Goal: Information Seeking & Learning: Learn about a topic

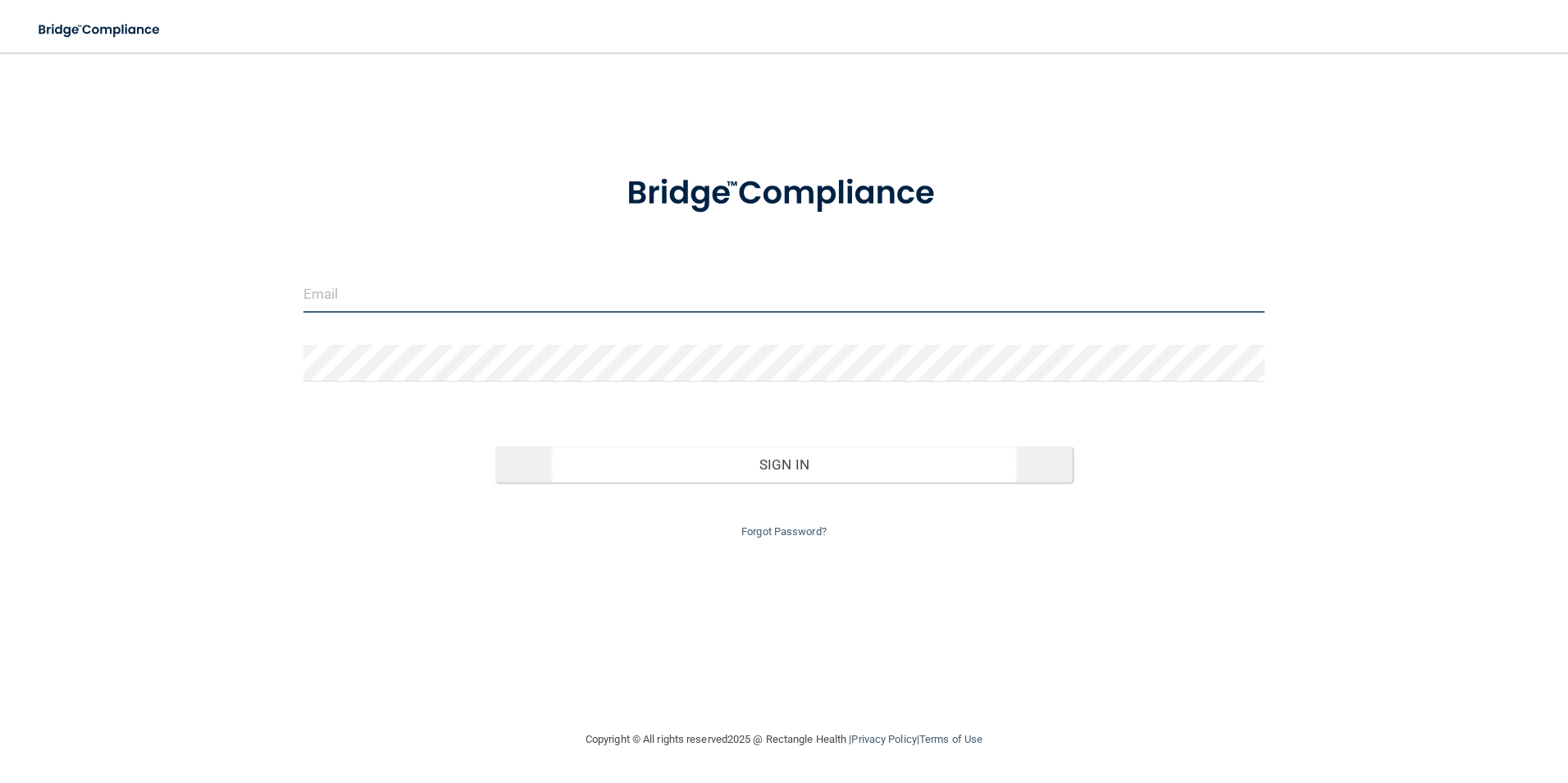
type input "PPicchioni@co.somerset.nj.us"
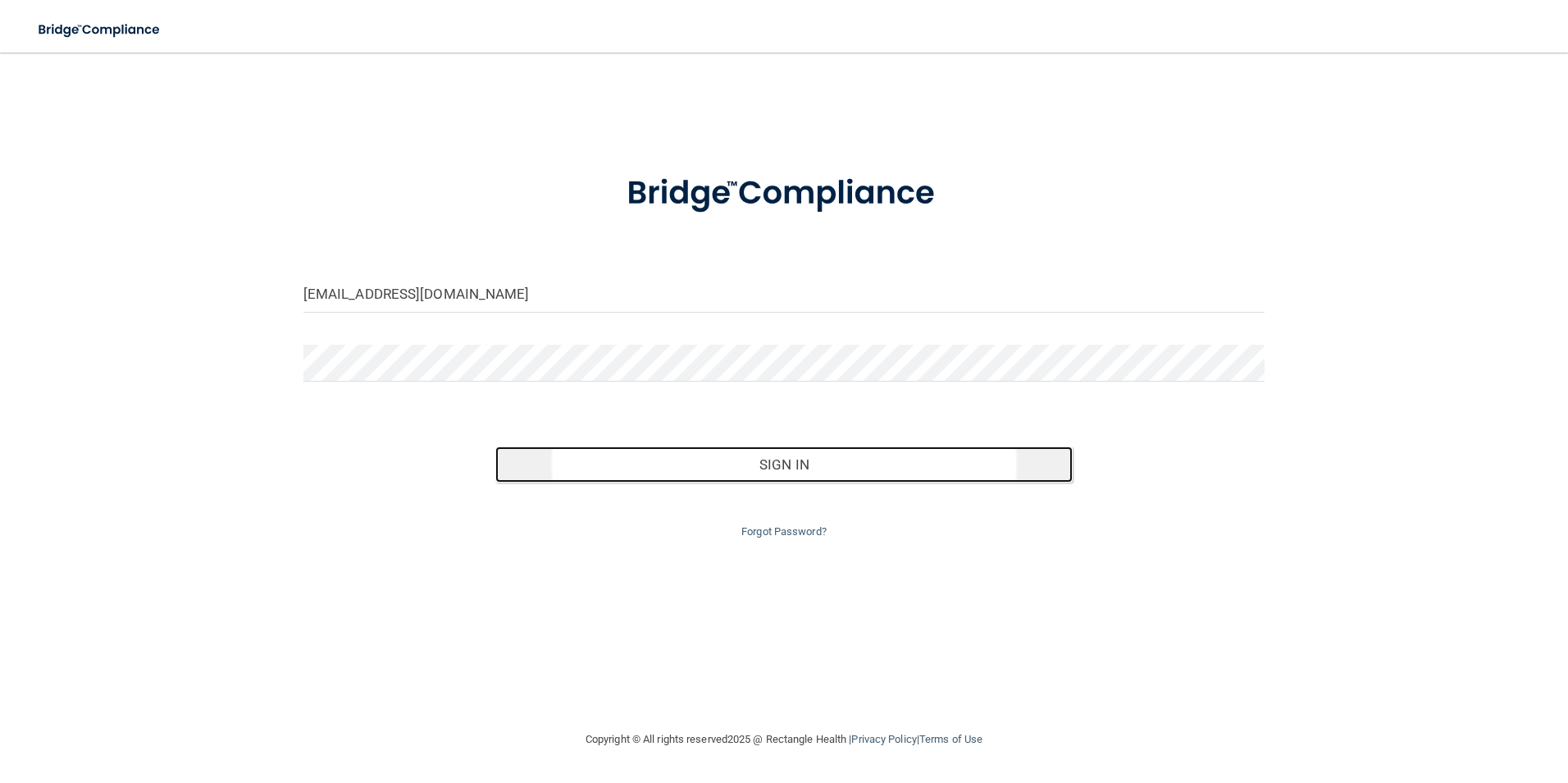
click at [774, 469] on button "Sign In" at bounding box center [784, 464] width 577 height 36
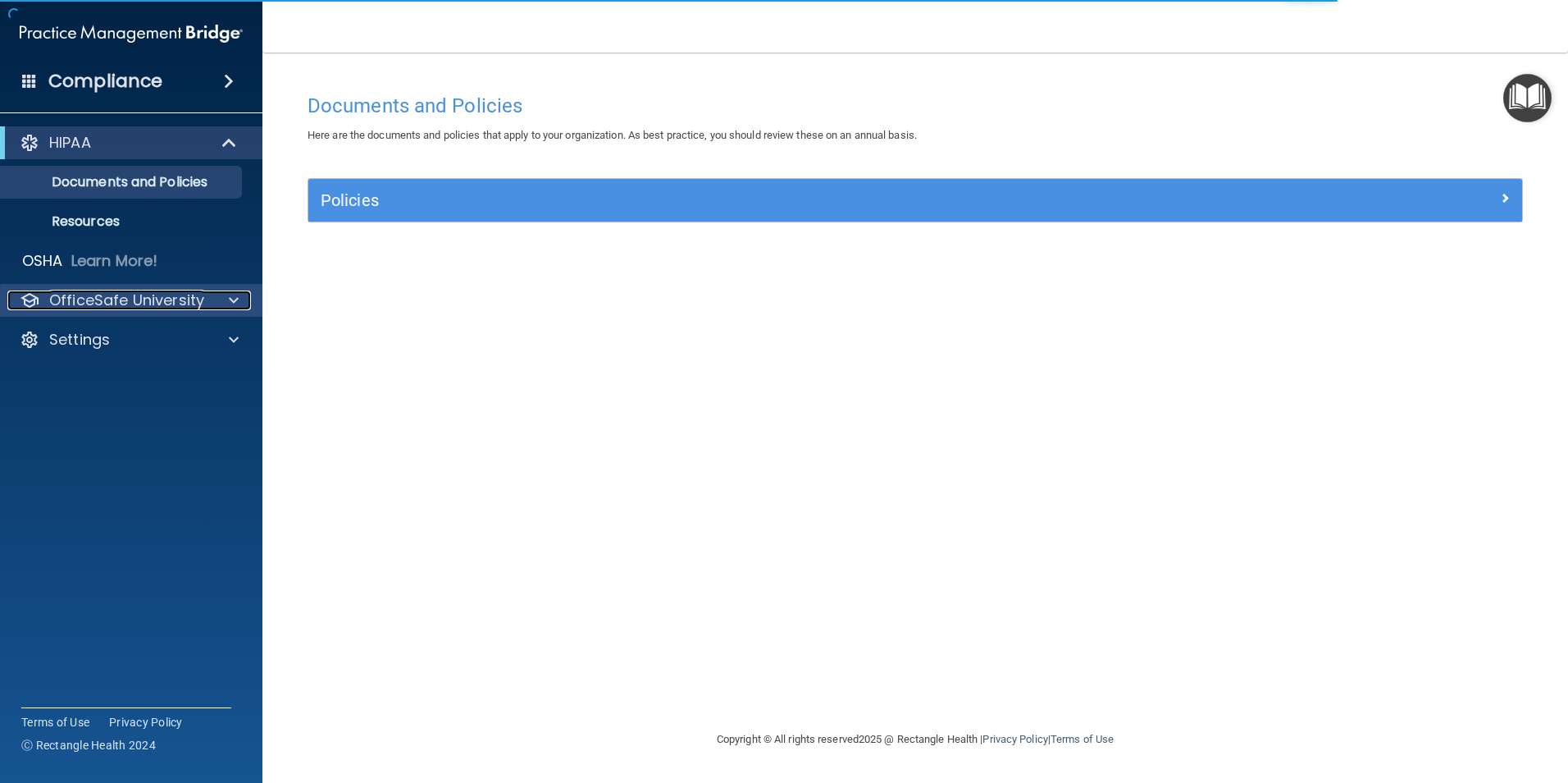
click at [126, 299] on p "OfficeSafe University" at bounding box center [126, 300] width 155 height 20
click at [134, 303] on p "OfficeSafe University" at bounding box center [126, 300] width 155 height 20
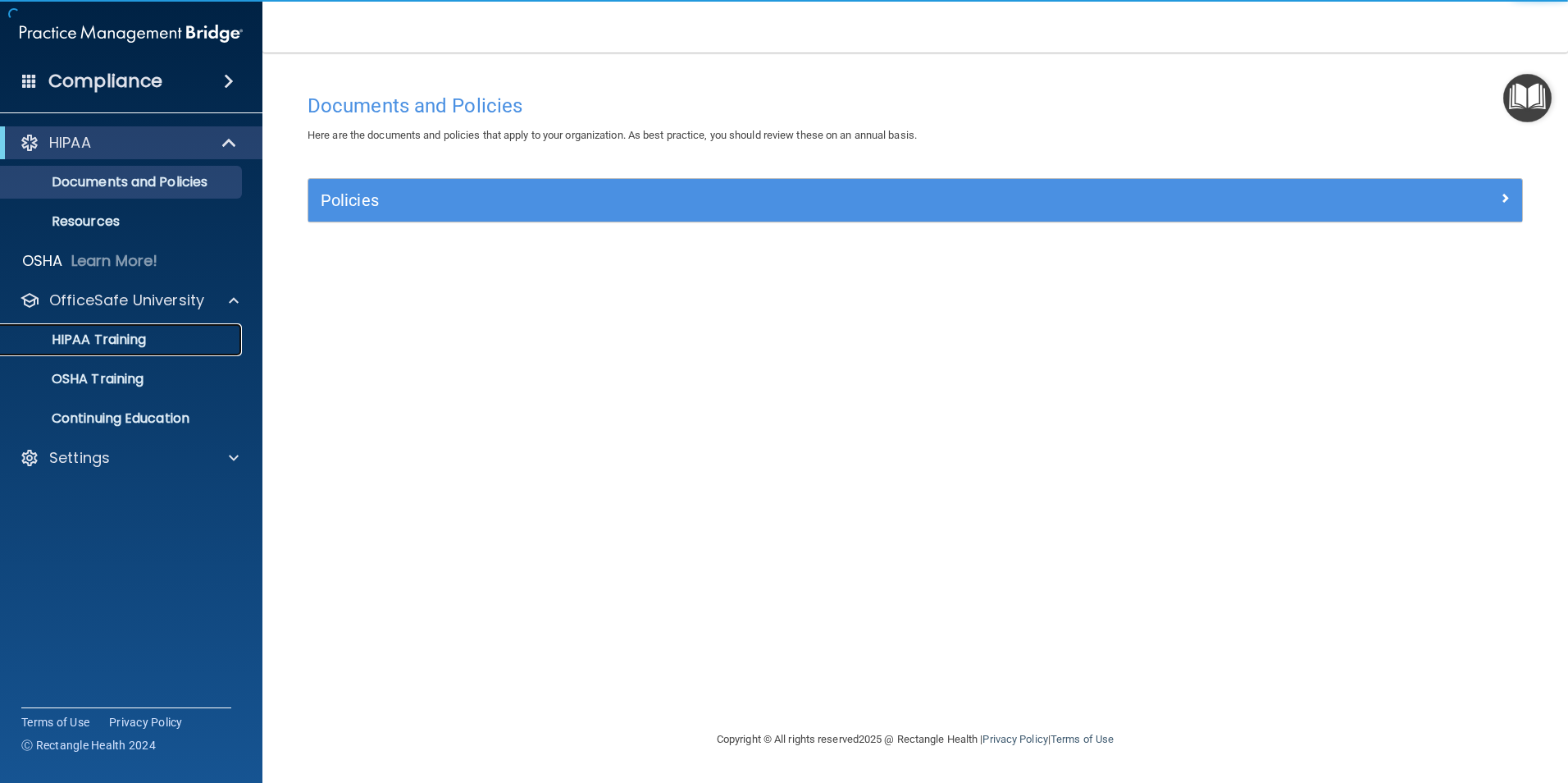
click at [128, 336] on p "HIPAA Training" at bounding box center [78, 339] width 135 height 17
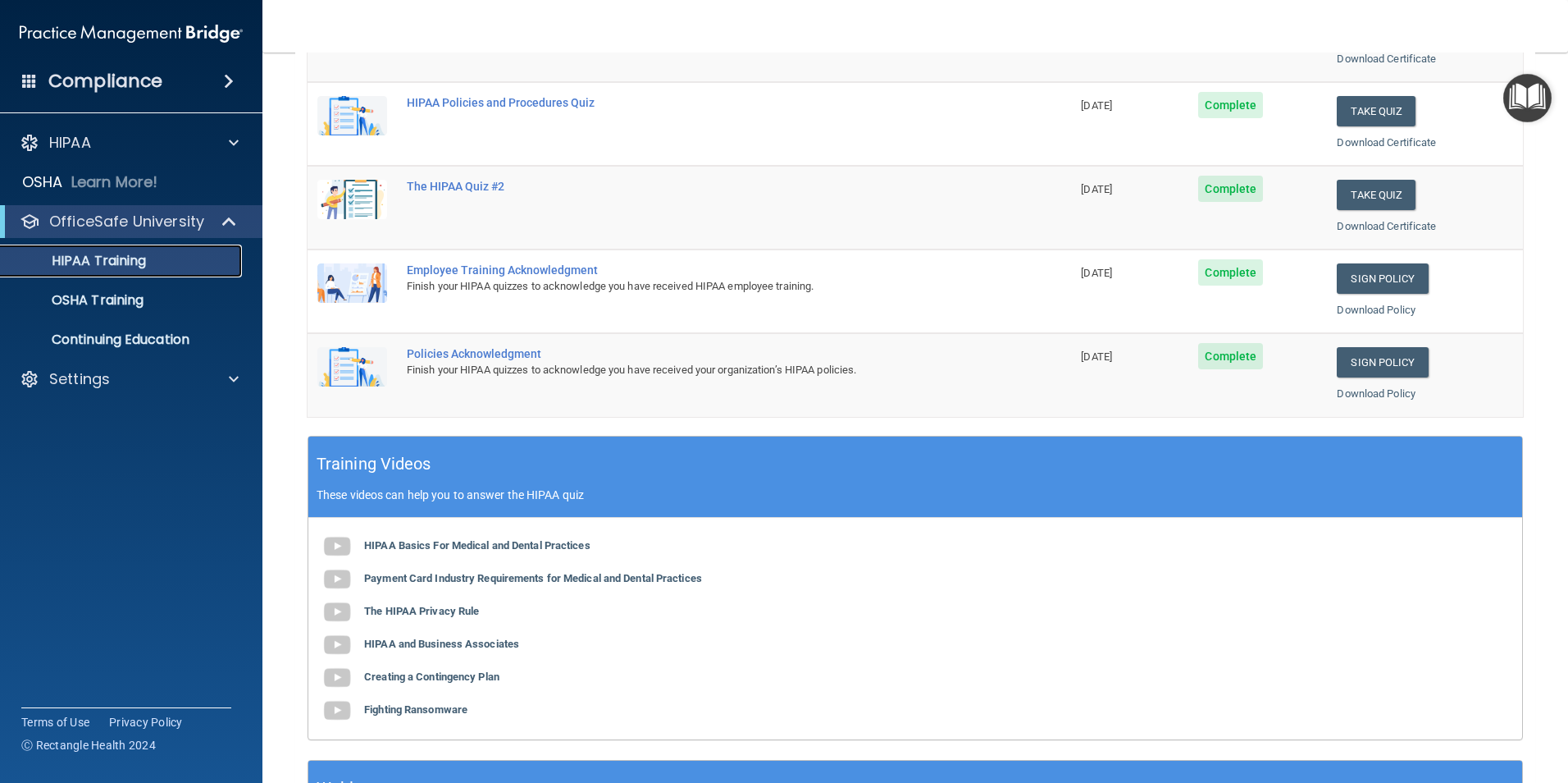
scroll to position [328, 0]
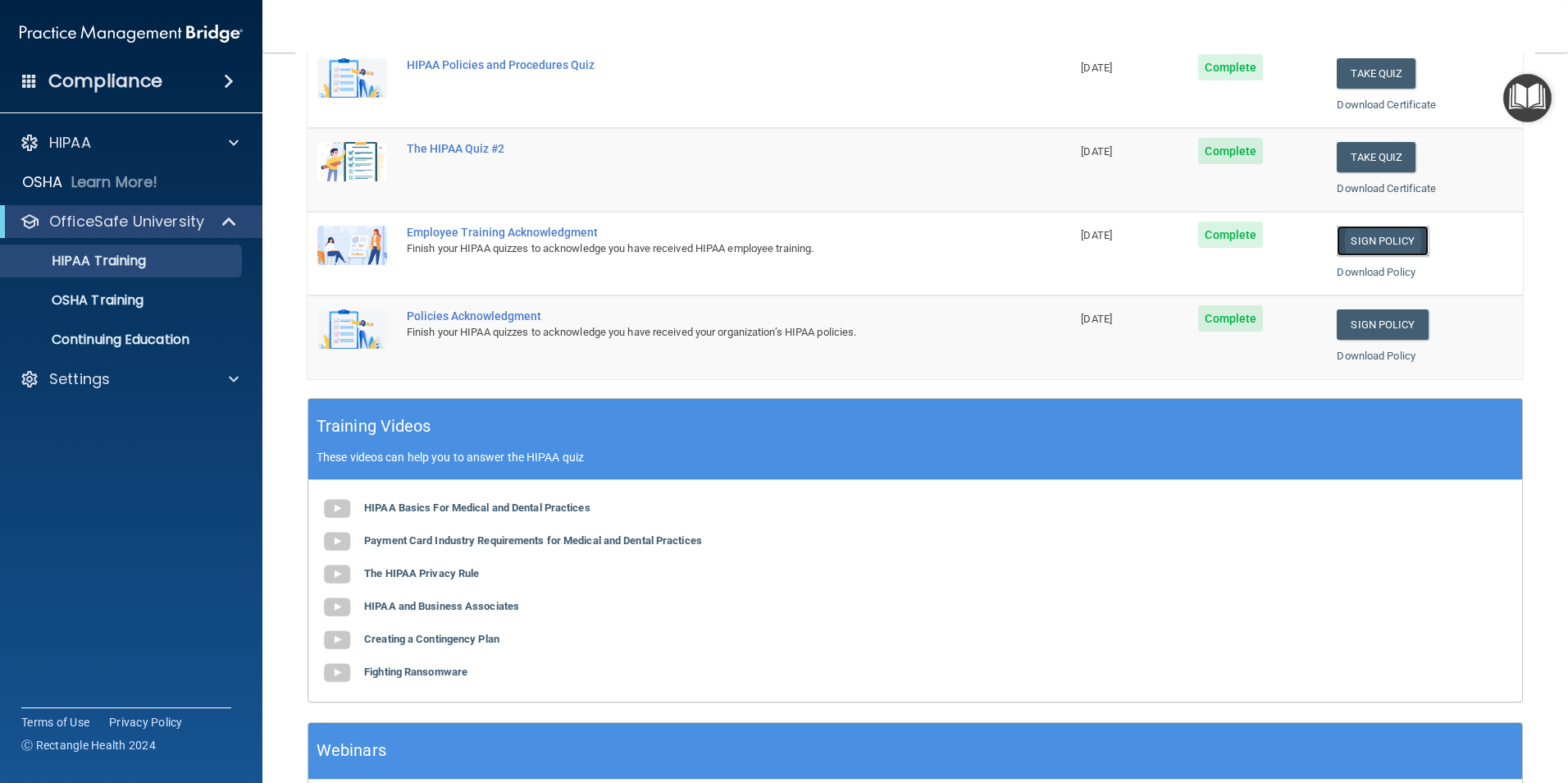
click at [1358, 240] on link "Sign Policy" at bounding box center [1382, 240] width 91 height 30
click at [1377, 324] on link "Sign Policy" at bounding box center [1382, 324] width 91 height 30
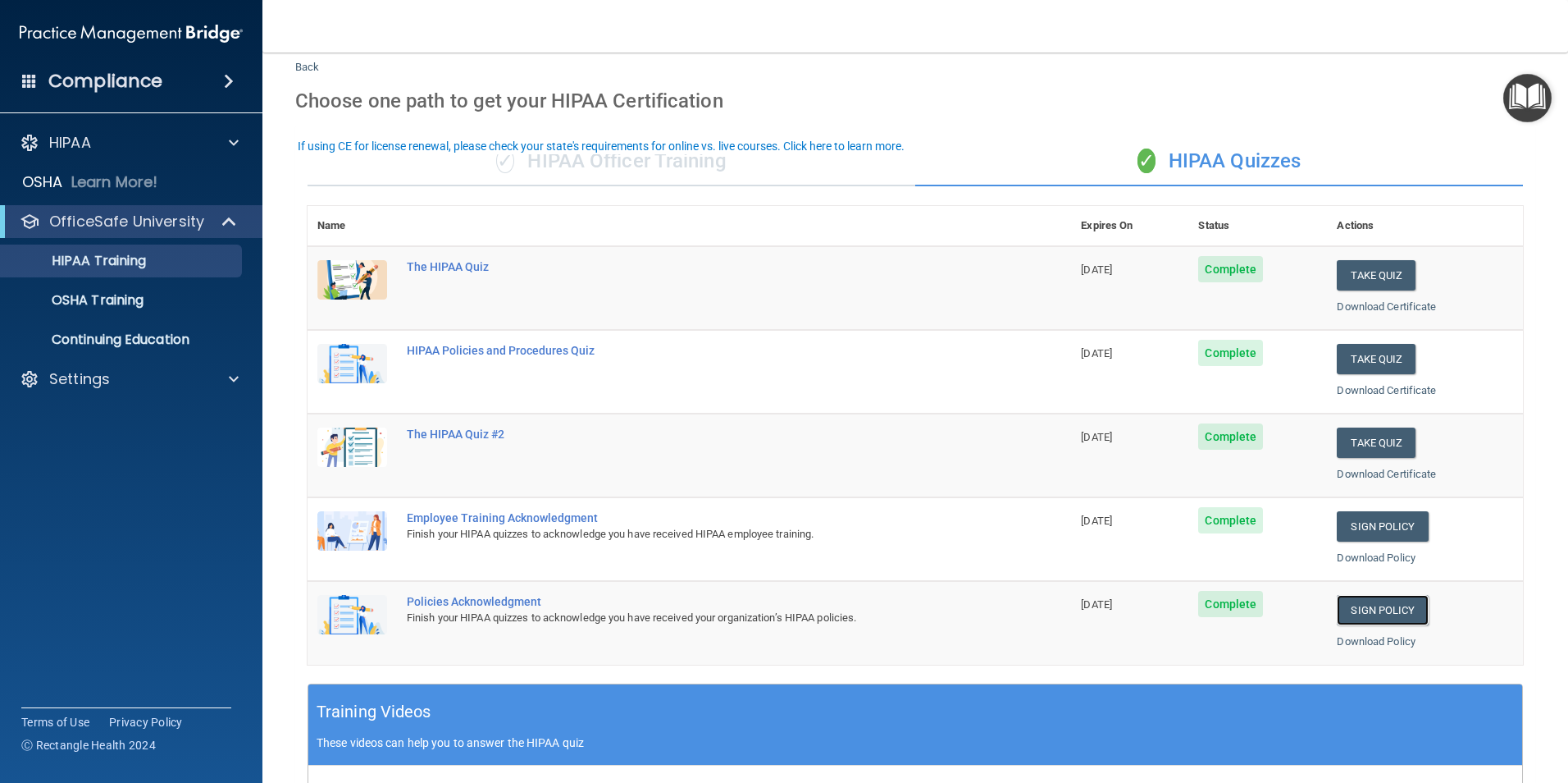
scroll to position [0, 0]
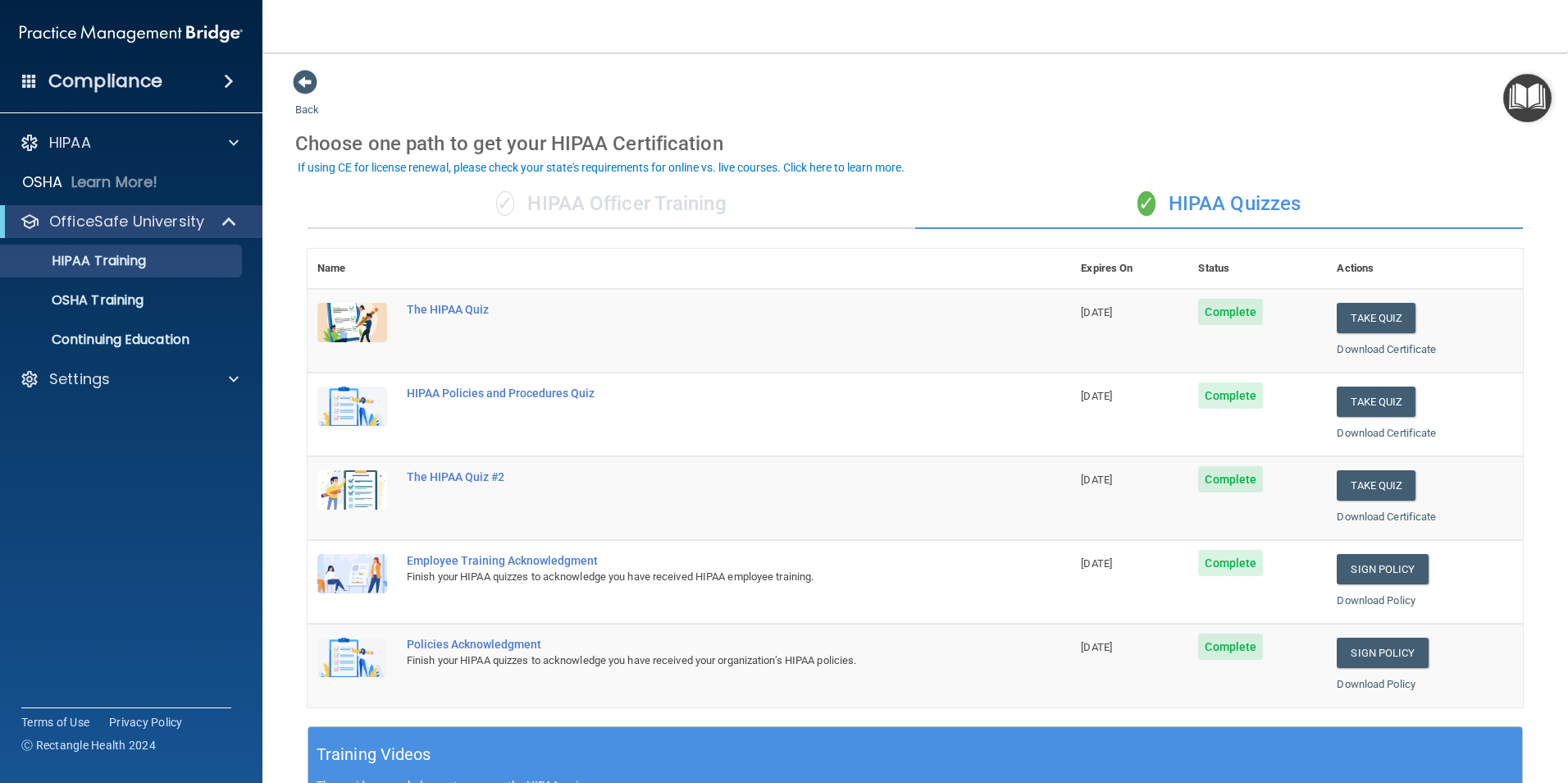
click at [1222, 567] on span "Complete" at bounding box center [1230, 563] width 65 height 26
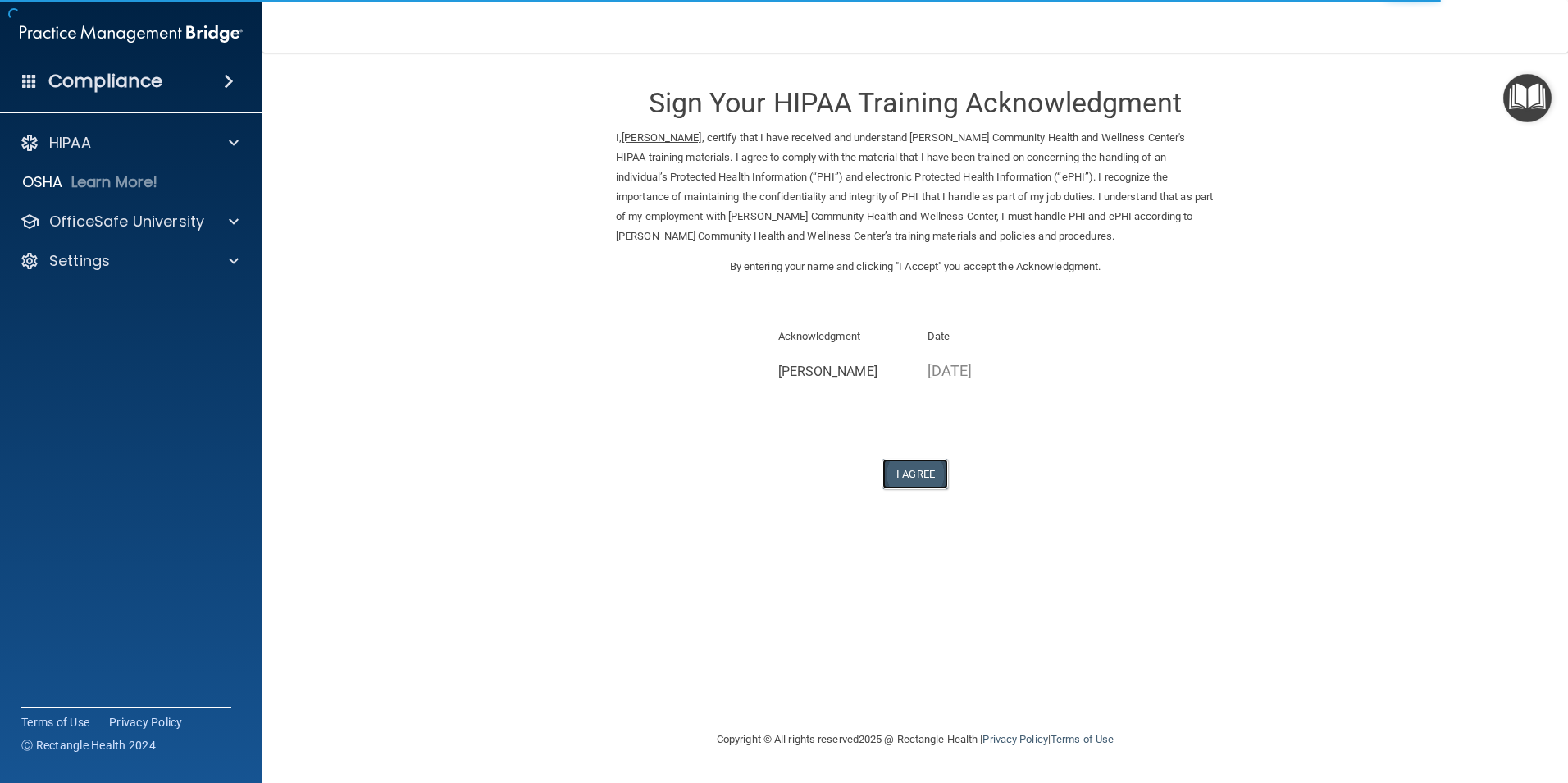
click at [911, 471] on button "I Agree" at bounding box center [915, 473] width 66 height 30
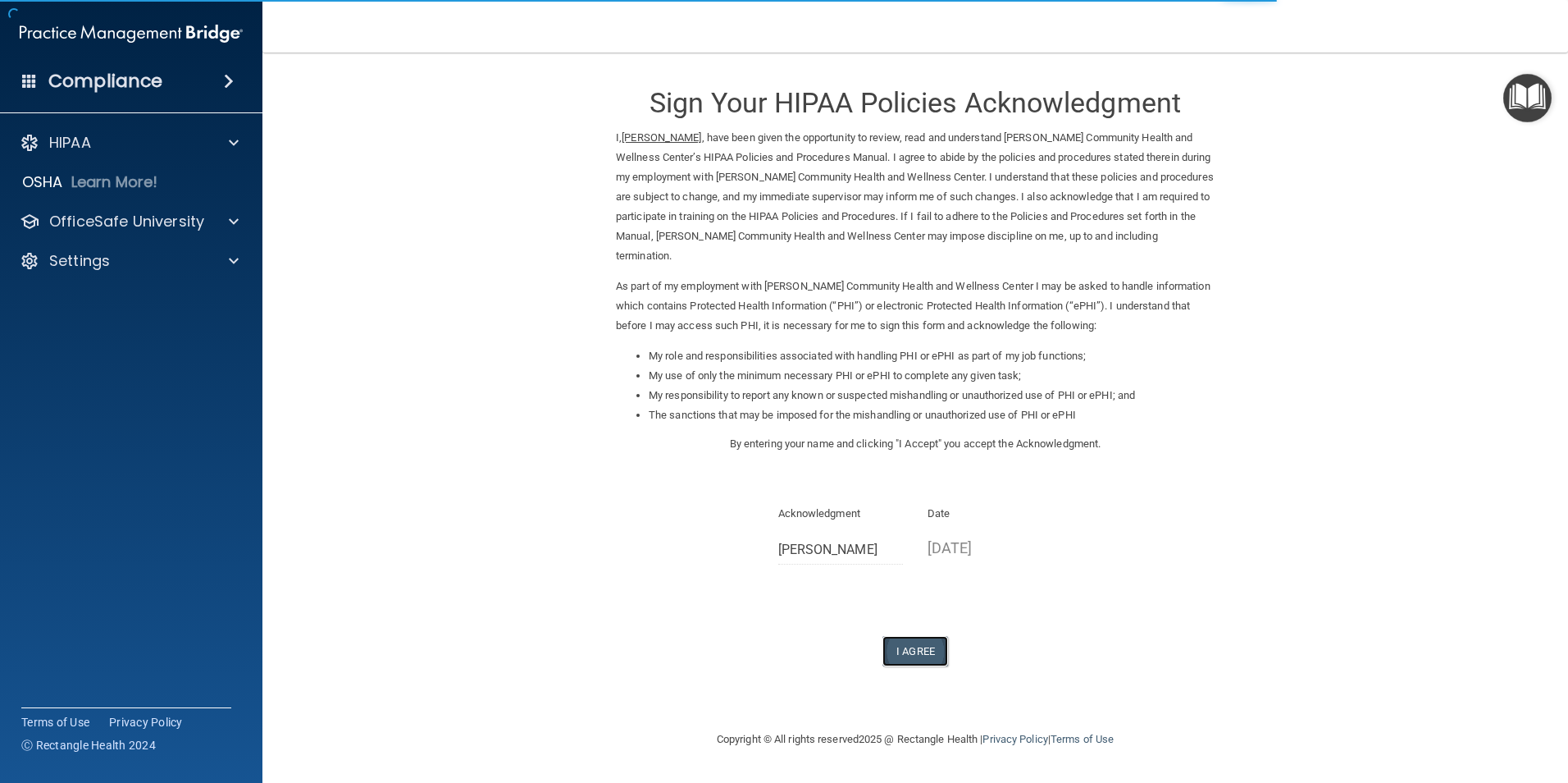
click at [916, 643] on button "I Agree" at bounding box center [915, 651] width 66 height 30
